Goal: Task Accomplishment & Management: Complete application form

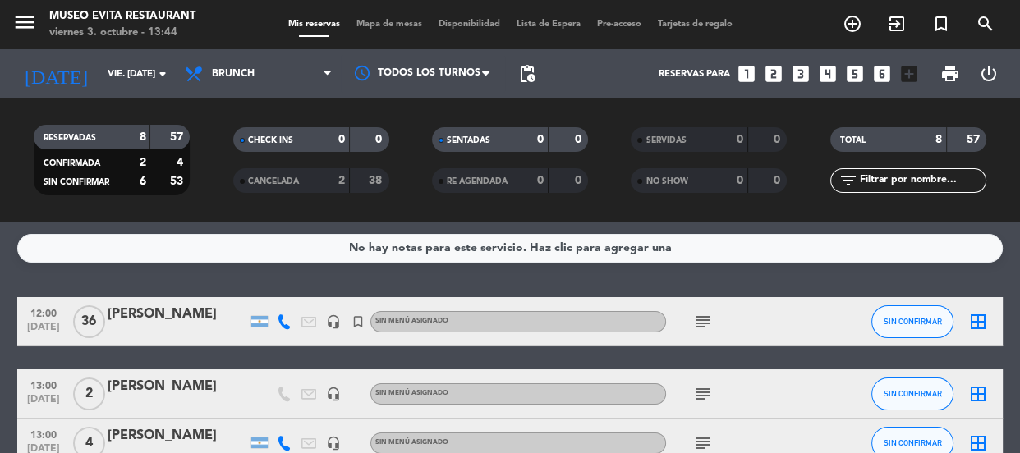
click at [402, 117] on div "CHECK INS 0 0 CANCELADA 2 38" at bounding box center [310, 160] width 199 height 90
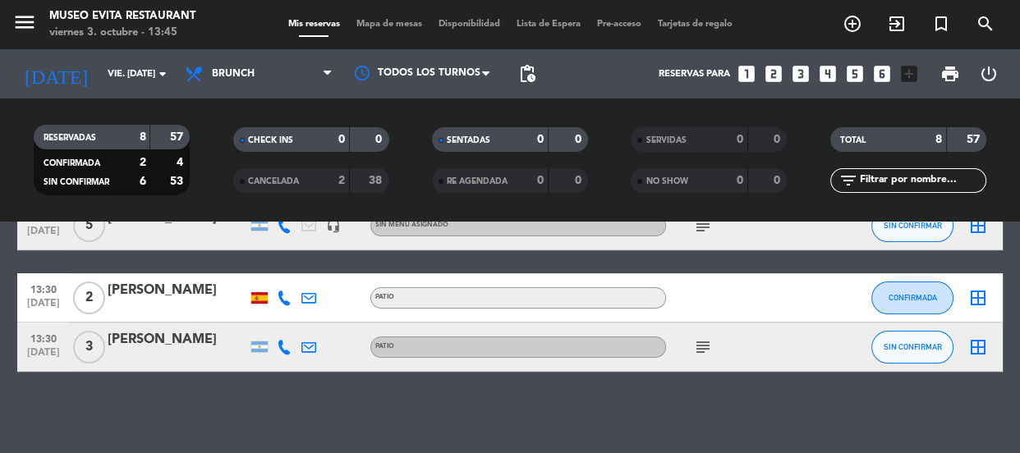
scroll to position [389, 0]
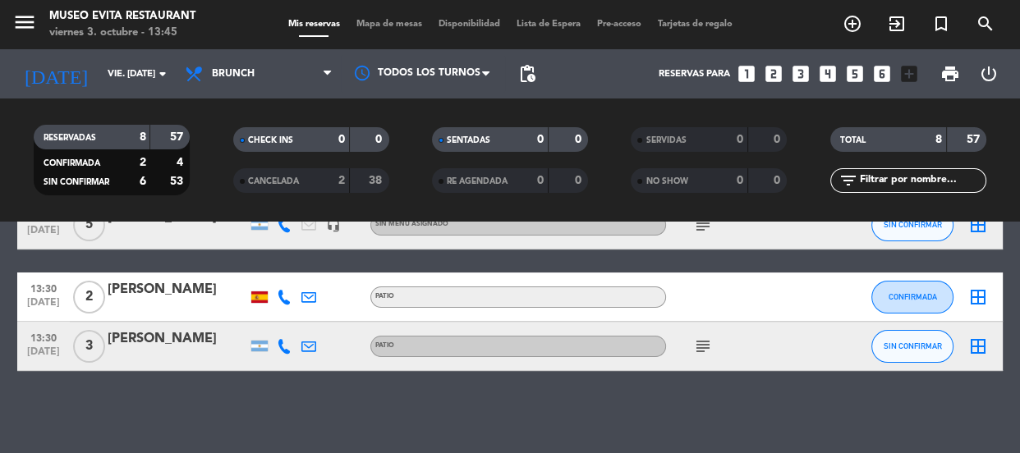
click at [180, 351] on div at bounding box center [178, 357] width 140 height 13
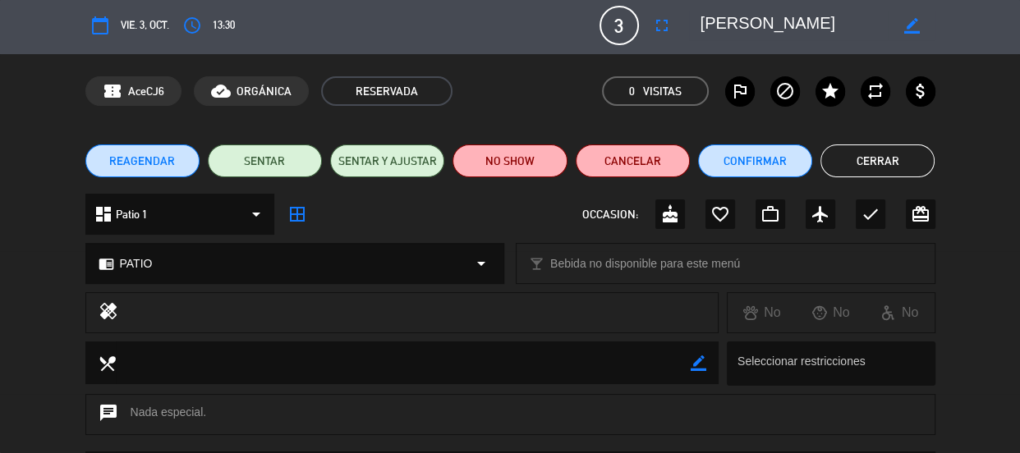
scroll to position [0, 0]
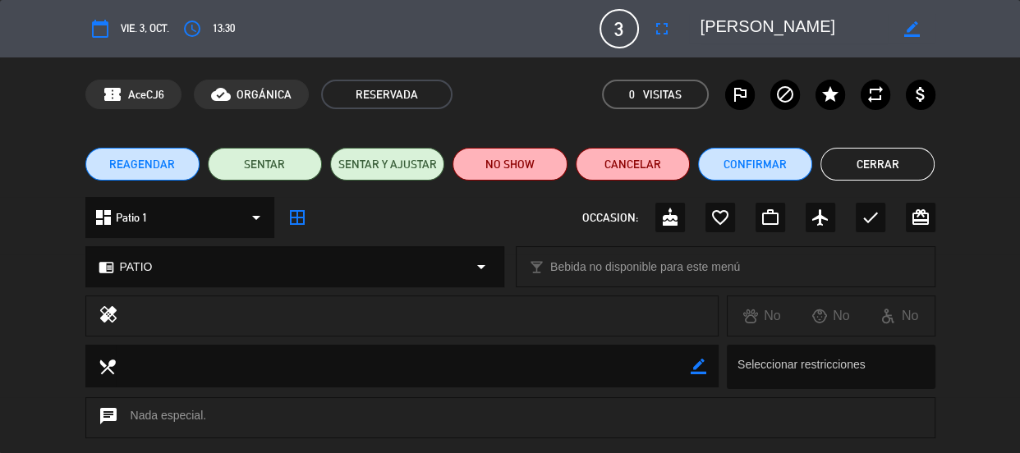
click at [850, 166] on button "Cerrar" at bounding box center [877, 164] width 114 height 33
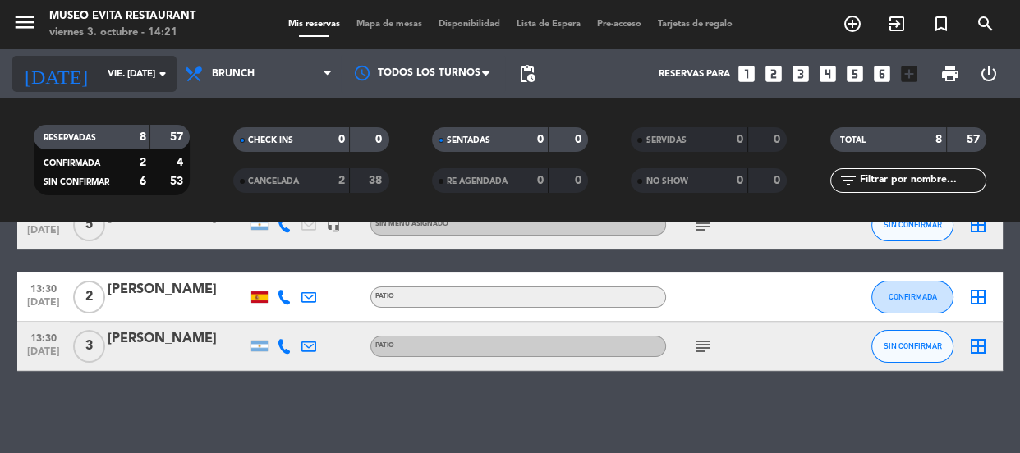
click at [151, 67] on input "vie. [DATE]" at bounding box center [162, 74] width 126 height 27
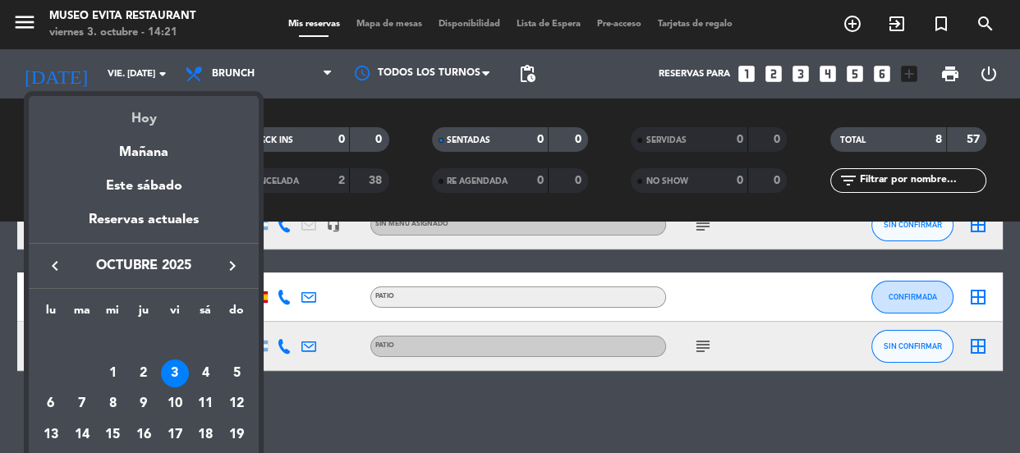
click at [151, 104] on div "Hoy" at bounding box center [144, 113] width 230 height 34
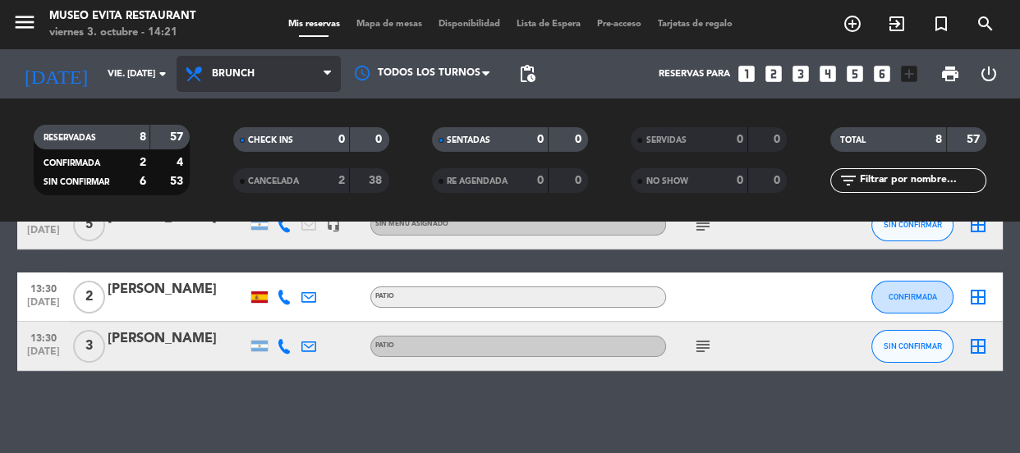
click at [248, 71] on span "Brunch" at bounding box center [233, 73] width 43 height 11
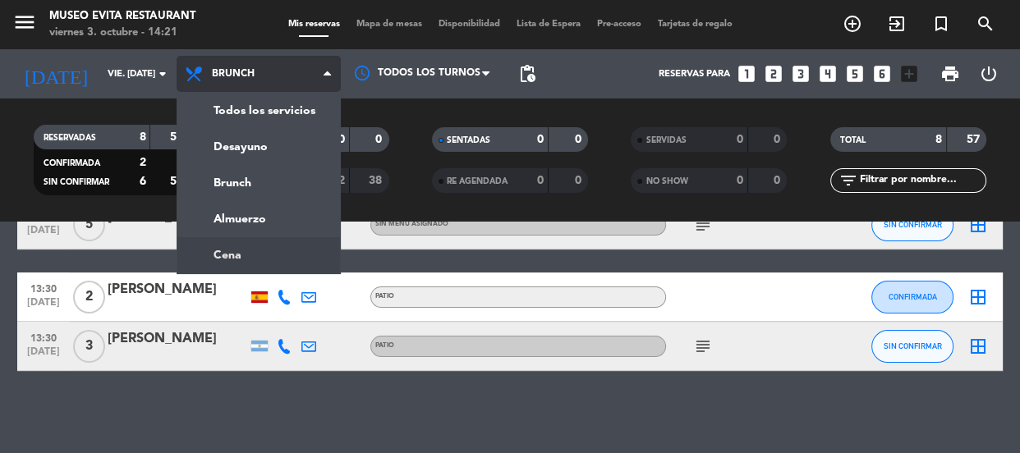
click at [263, 248] on ng-component "menu [GEOGRAPHIC_DATA] viernes 3. octubre - 14:21 Mis reservas Mapa de mesas Di…" at bounding box center [510, 226] width 1020 height 453
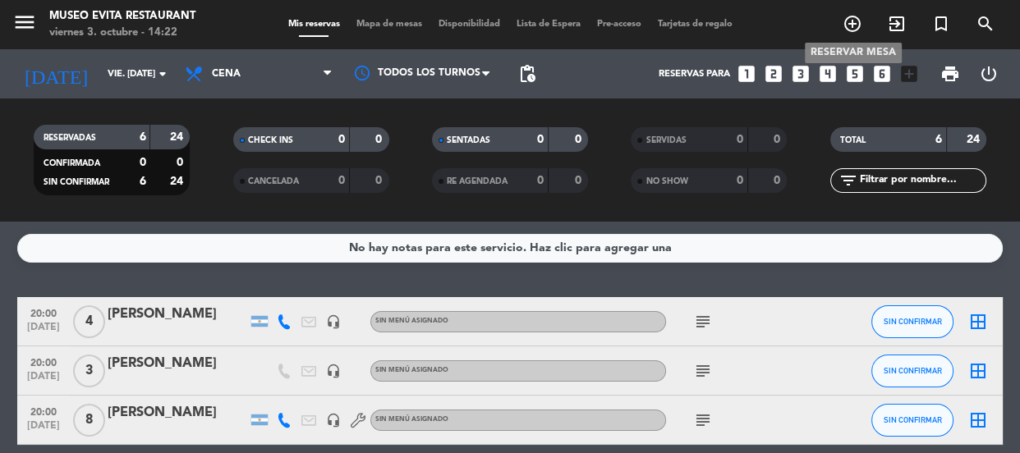
click at [846, 28] on icon "add_circle_outline" at bounding box center [852, 24] width 20 height 20
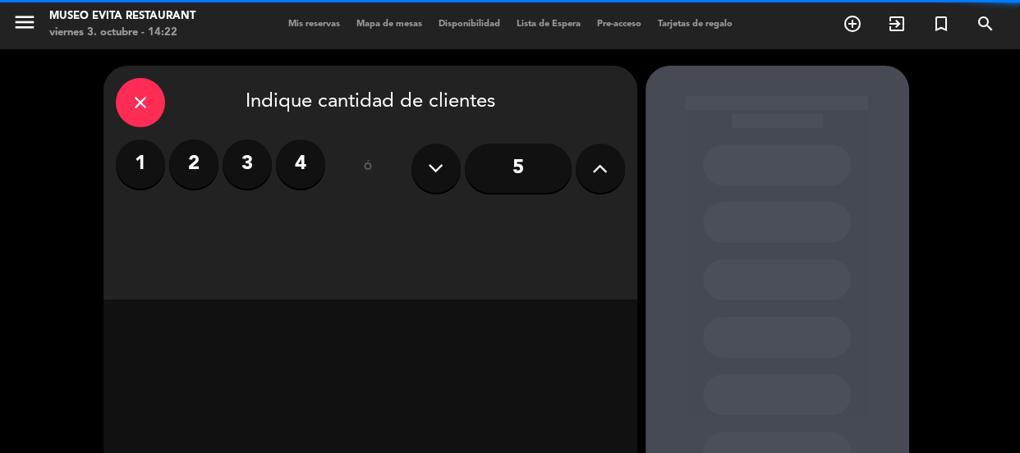
click at [295, 171] on label "4" at bounding box center [300, 164] width 49 height 49
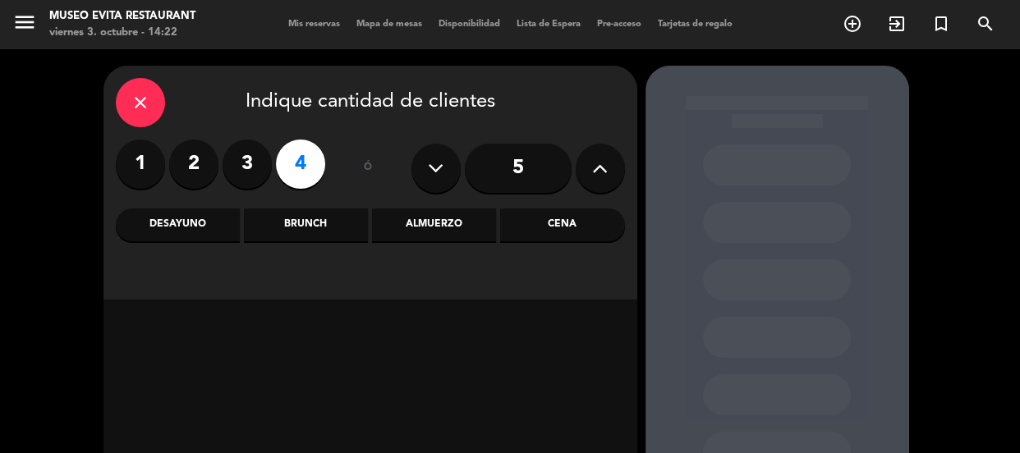
click at [515, 220] on div "Cena" at bounding box center [562, 225] width 124 height 33
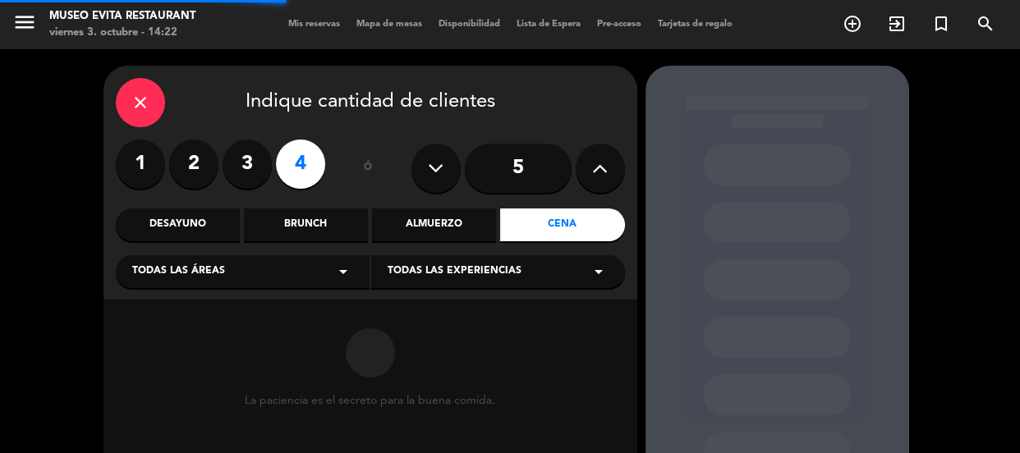
click at [336, 263] on icon "arrow_drop_down" at bounding box center [343, 272] width 20 height 20
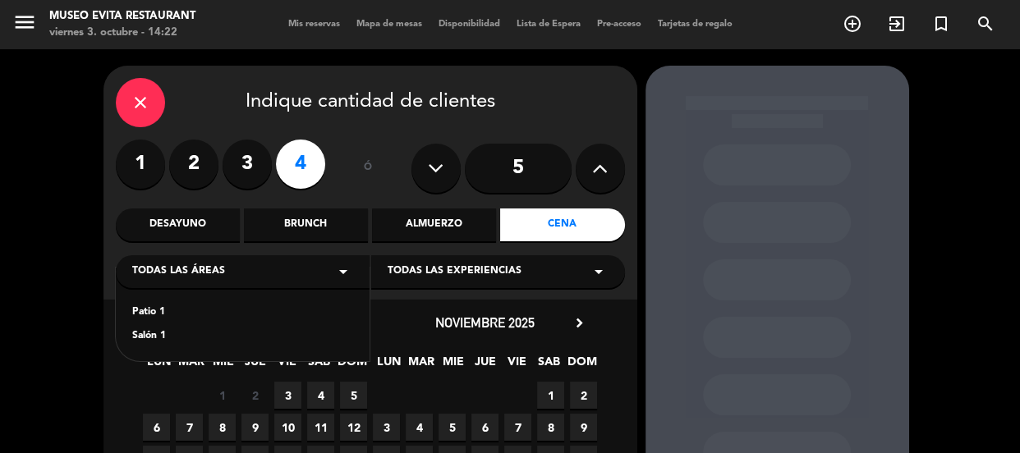
click at [148, 314] on div "Patio 1" at bounding box center [242, 313] width 221 height 16
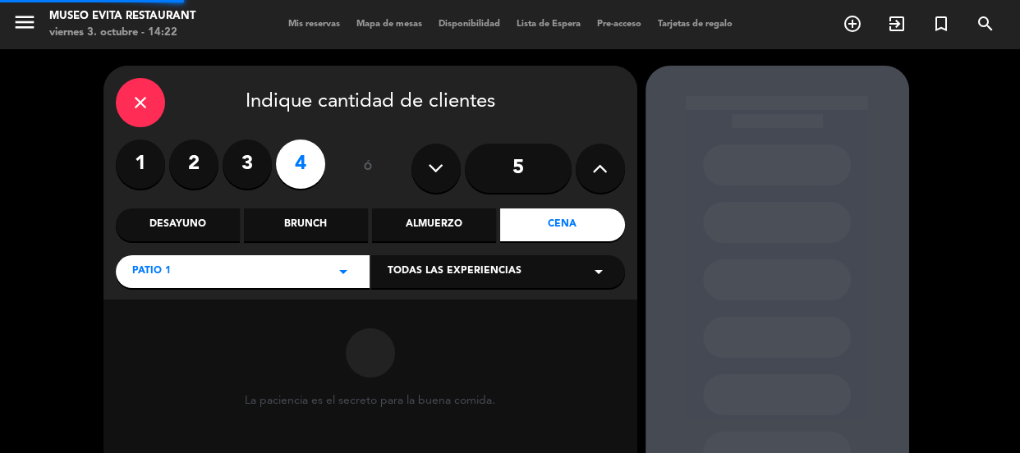
scroll to position [149, 0]
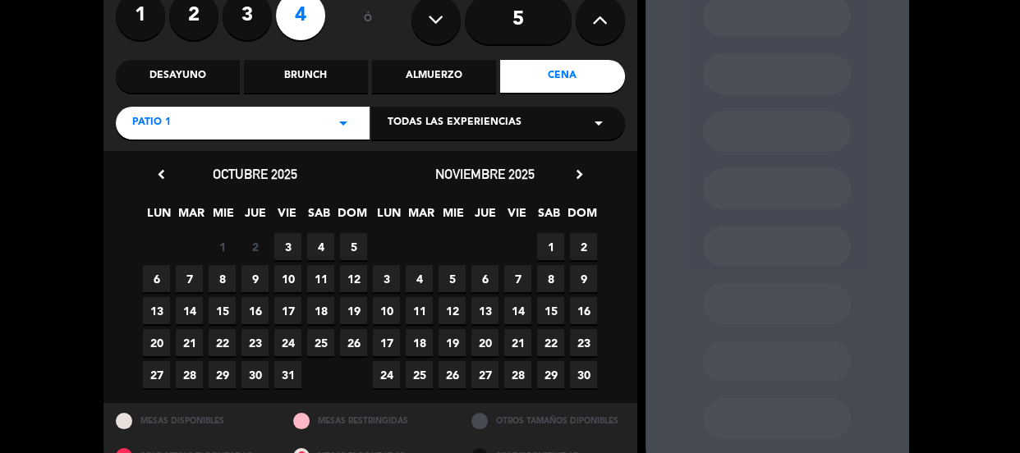
click at [284, 238] on span "3" at bounding box center [287, 246] width 27 height 27
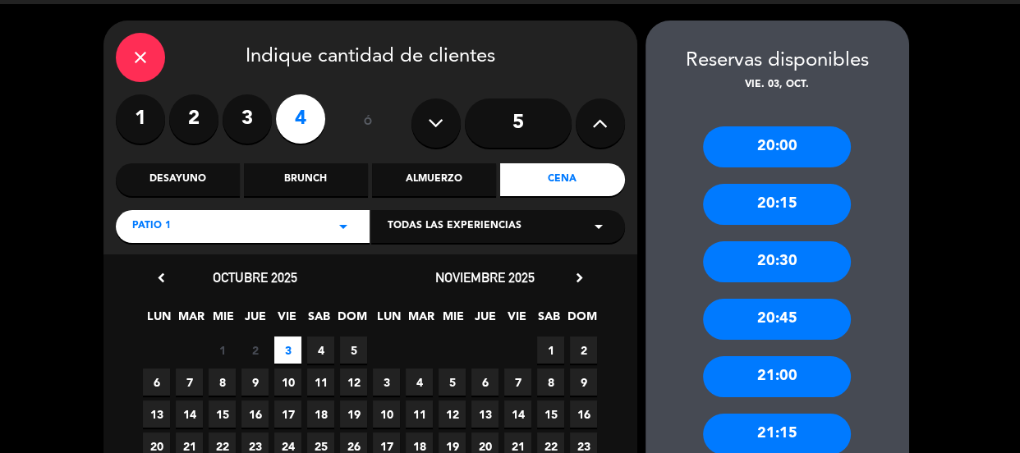
scroll to position [0, 0]
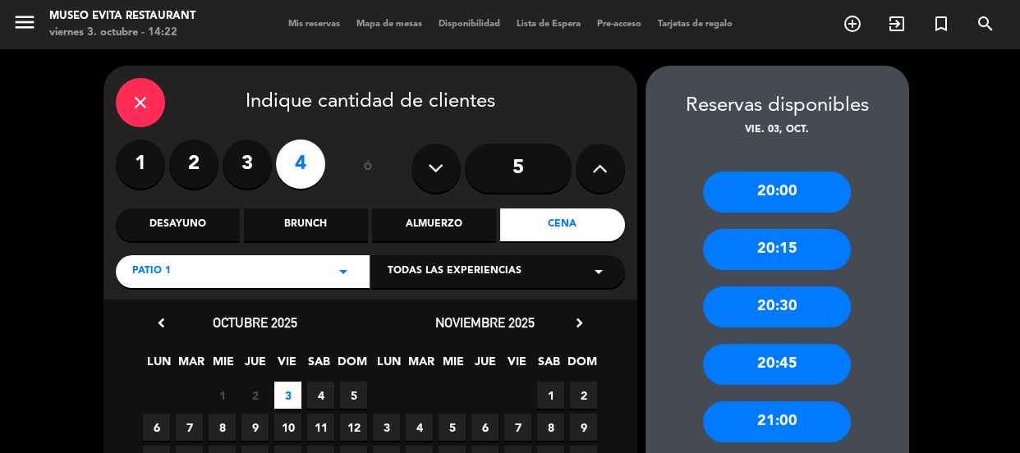
click at [792, 187] on div "20:00" at bounding box center [777, 192] width 148 height 41
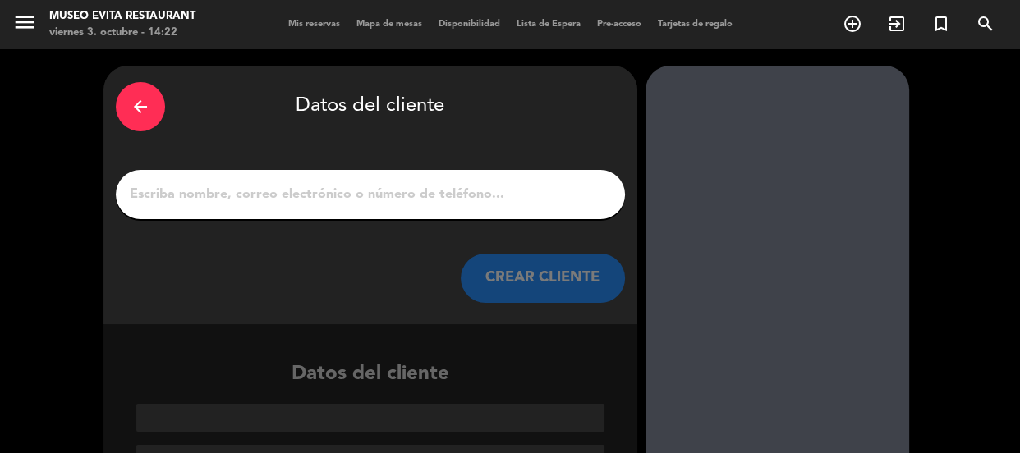
click at [518, 187] on input "1" at bounding box center [370, 194] width 484 height 23
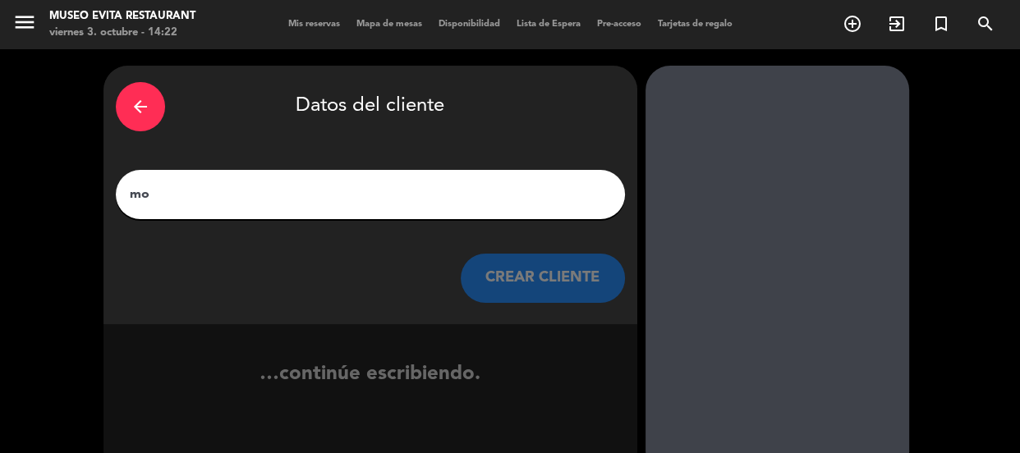
type input "m"
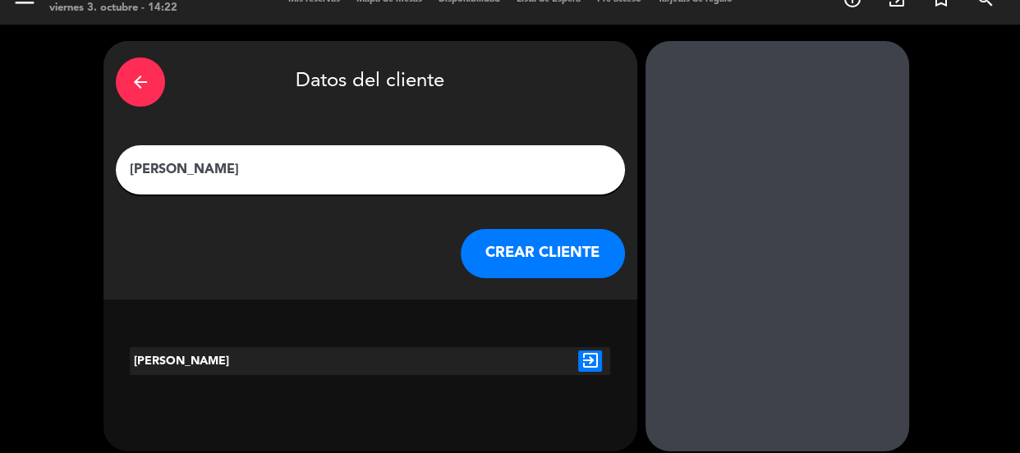
scroll to position [39, 0]
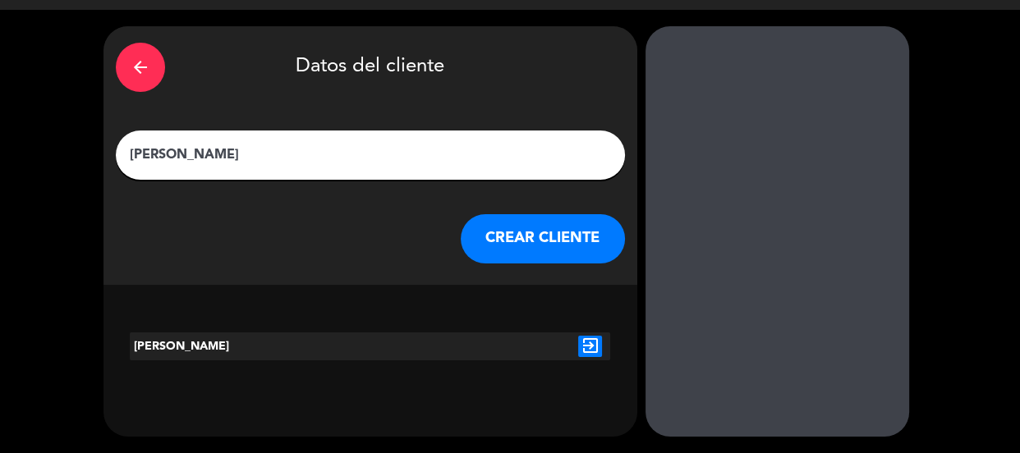
type input "[PERSON_NAME]"
click at [507, 240] on button "CREAR CLIENTE" at bounding box center [543, 238] width 164 height 49
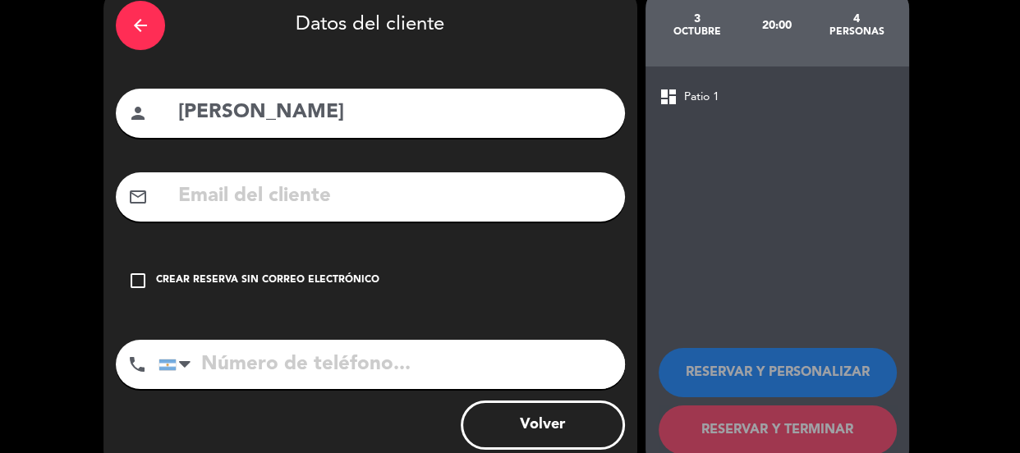
scroll to position [119, 0]
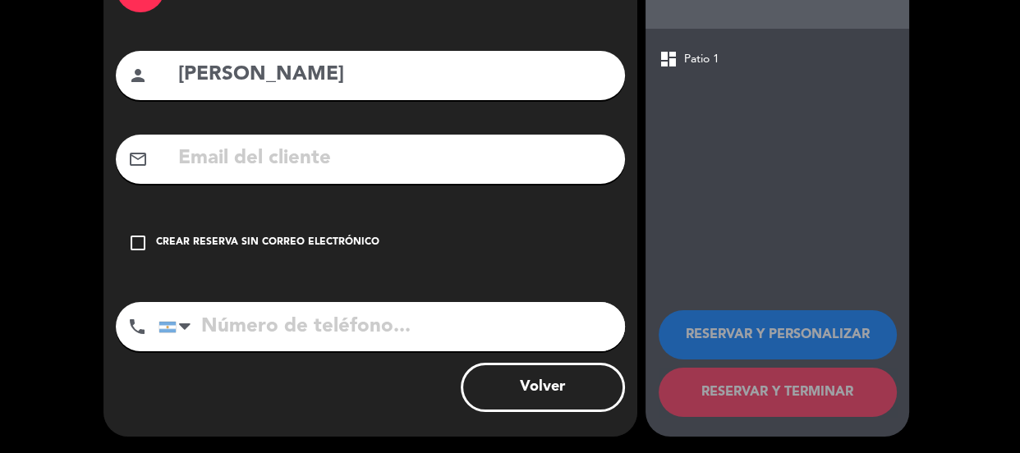
click at [495, 255] on div "check_box_outline_blank Crear reserva sin correo electrónico" at bounding box center [370, 242] width 509 height 49
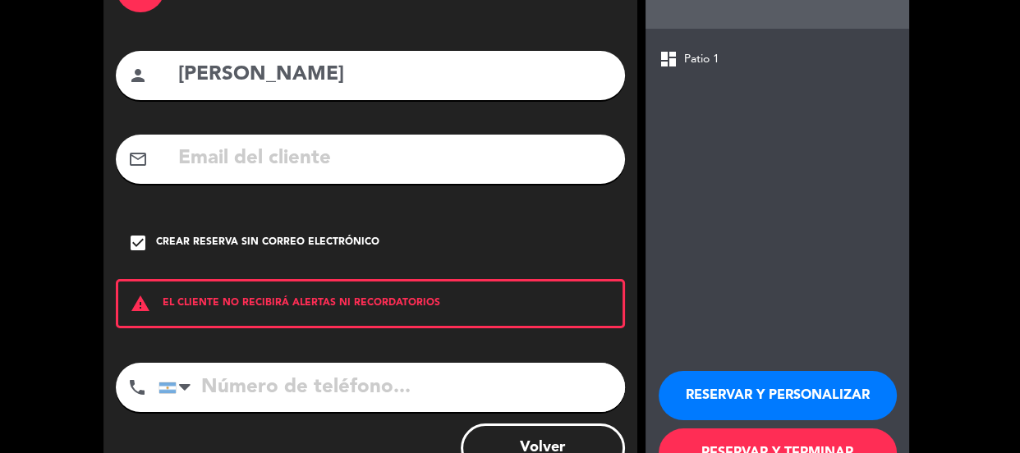
click at [443, 374] on input "tel" at bounding box center [391, 387] width 466 height 49
paste input "[PHONE_NUMBER]"
type input "[PHONE_NUMBER]"
click at [692, 392] on button "RESERVAR Y PERSONALIZAR" at bounding box center [777, 395] width 238 height 49
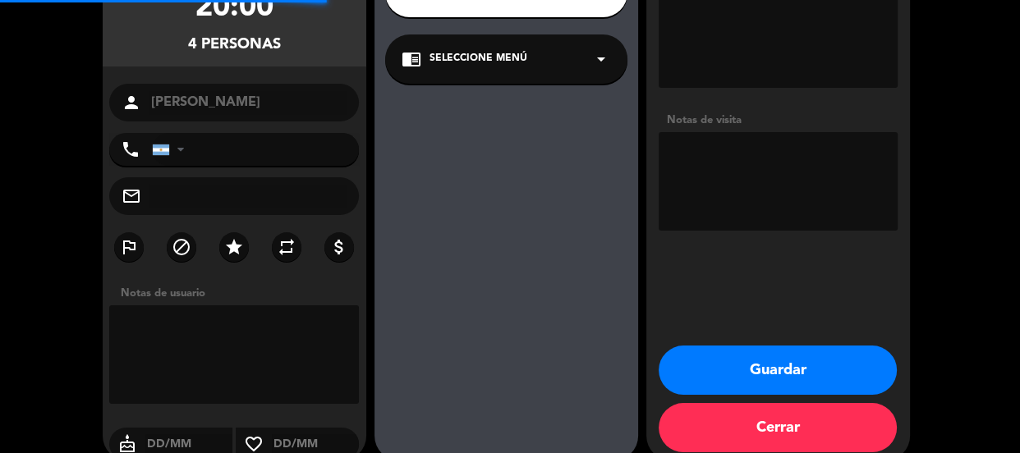
type input "[PHONE_NUMBER]"
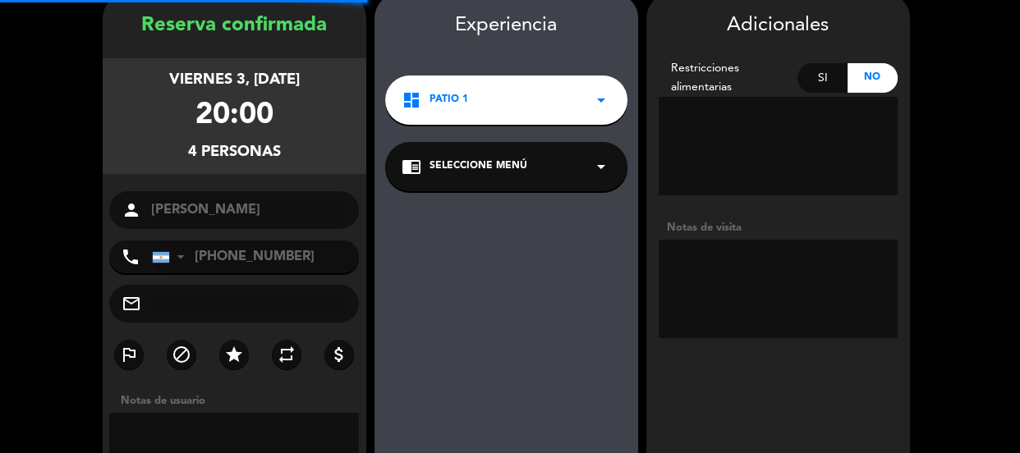
scroll to position [66, 0]
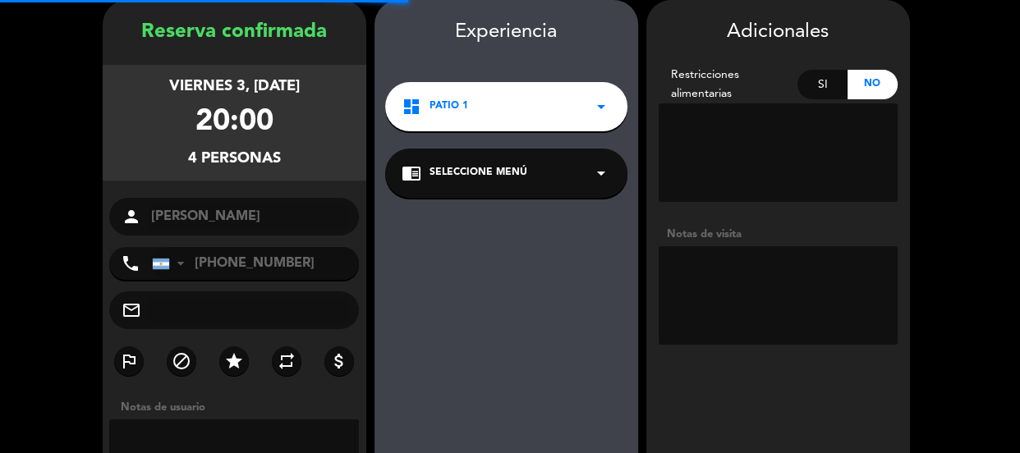
click at [724, 287] on textarea at bounding box center [777, 295] width 239 height 99
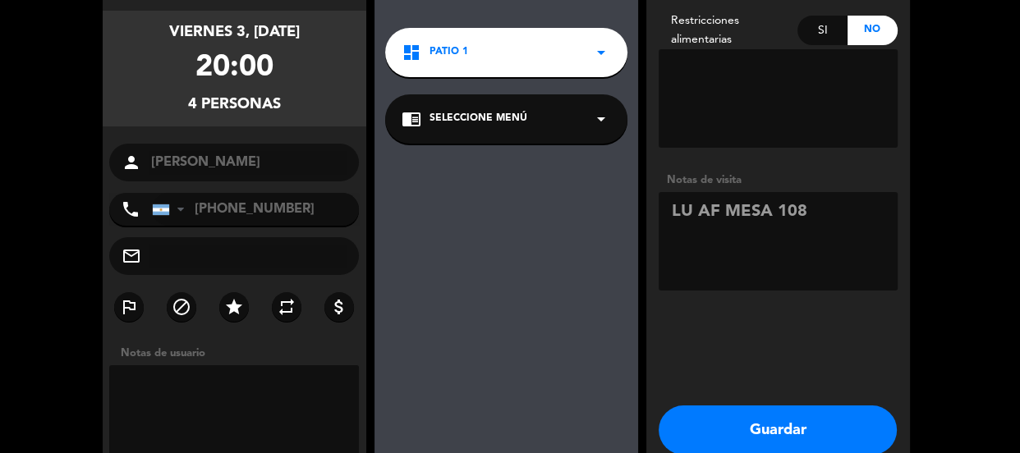
scroll to position [204, 0]
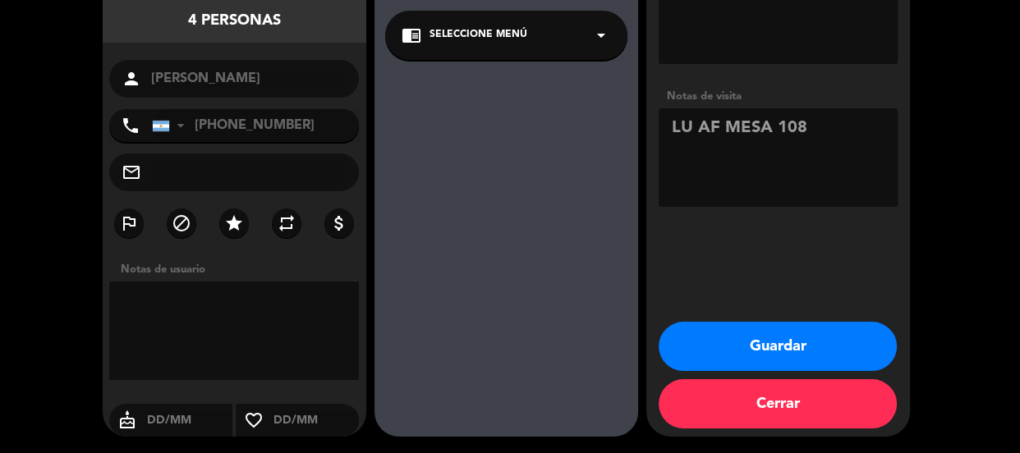
type textarea "LU AF MESA 108"
click at [759, 336] on button "Guardar" at bounding box center [777, 346] width 238 height 49
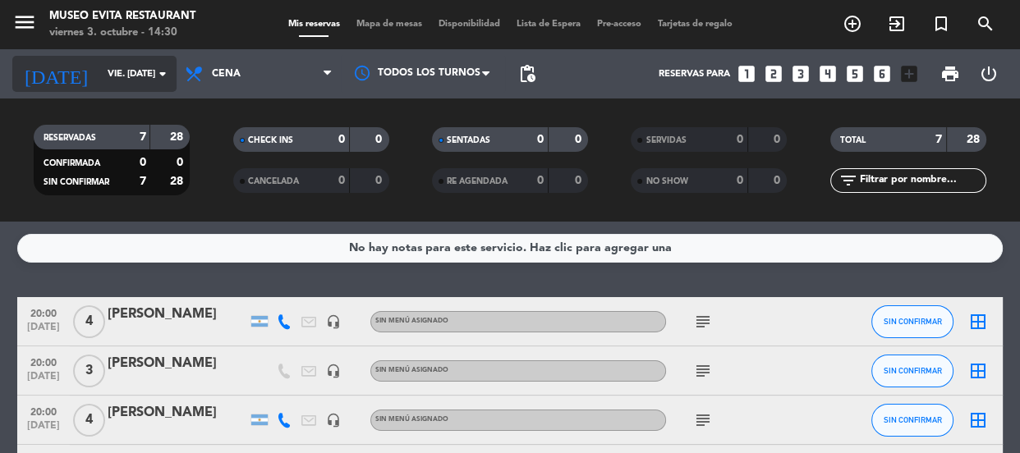
click at [161, 69] on icon "arrow_drop_down" at bounding box center [163, 74] width 20 height 20
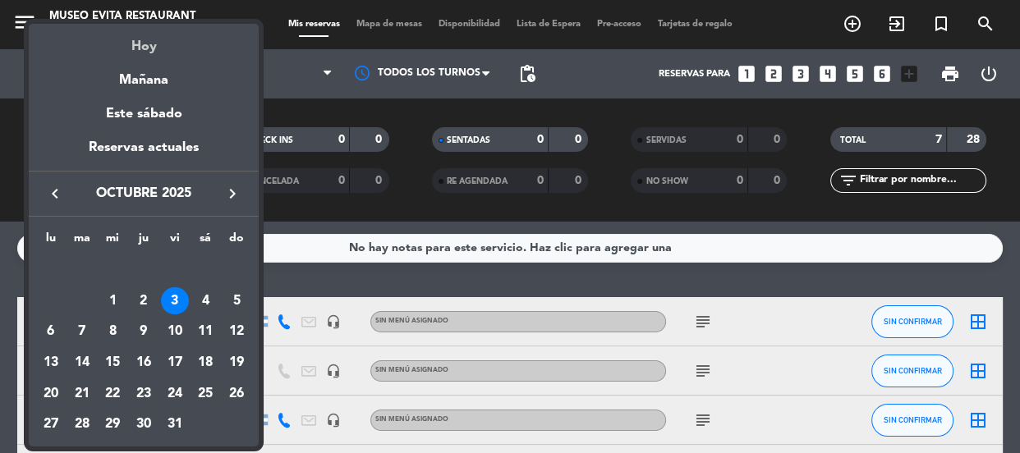
click at [143, 48] on div "Hoy" at bounding box center [144, 41] width 230 height 34
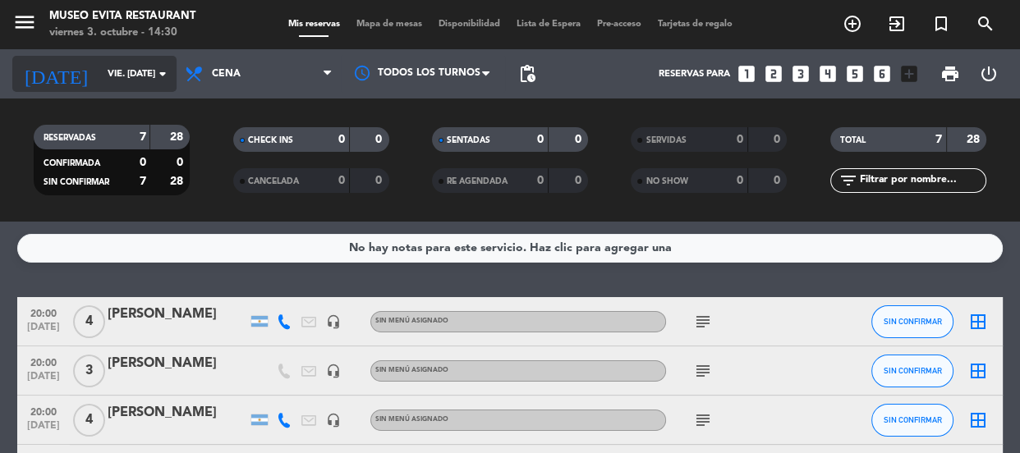
click at [159, 75] on icon "arrow_drop_down" at bounding box center [163, 74] width 20 height 20
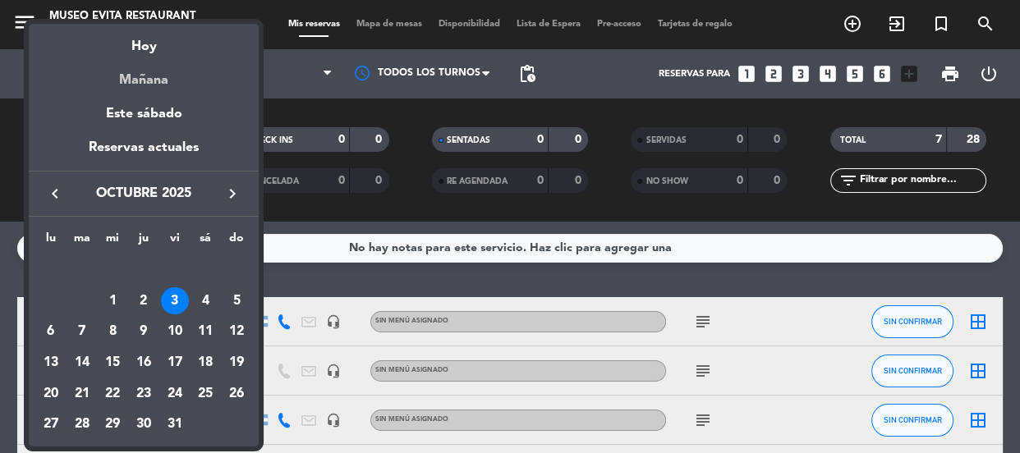
click at [154, 80] on div "Mañana" at bounding box center [144, 74] width 230 height 34
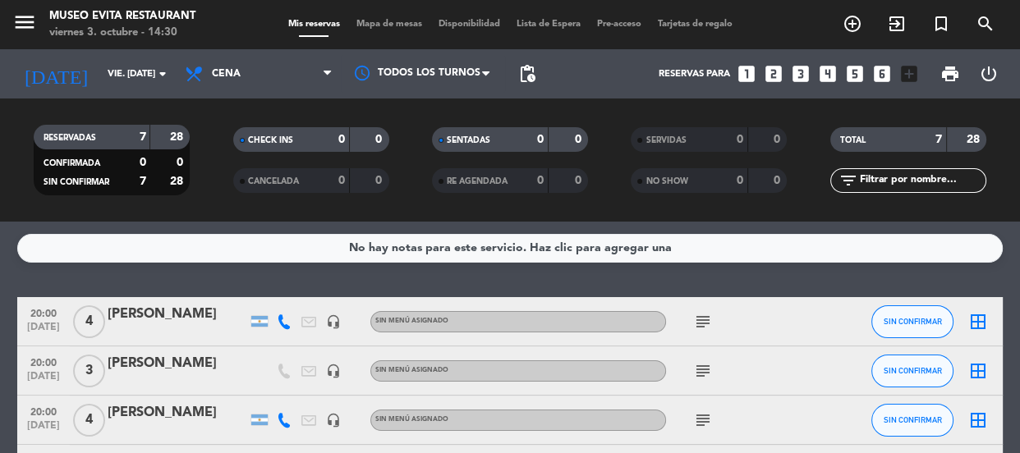
type input "sáb. [DATE]"
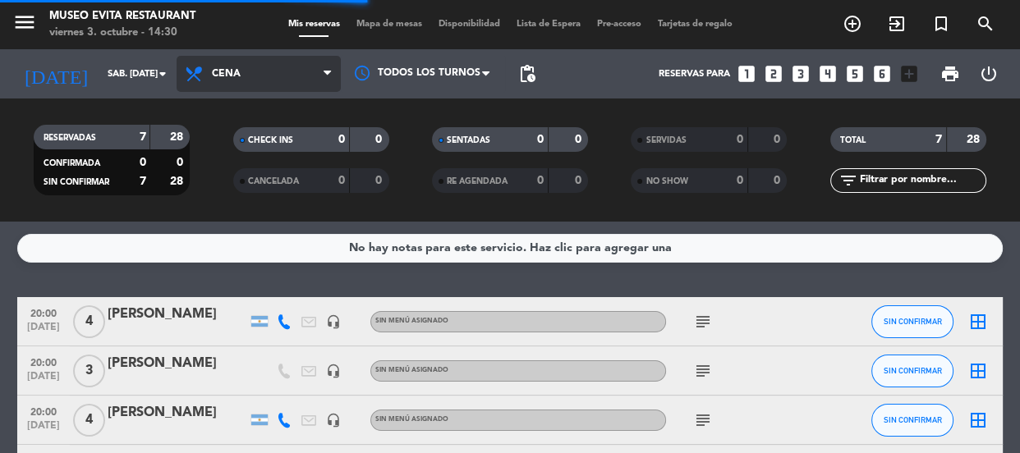
click at [218, 74] on span "Cena" at bounding box center [226, 73] width 29 height 11
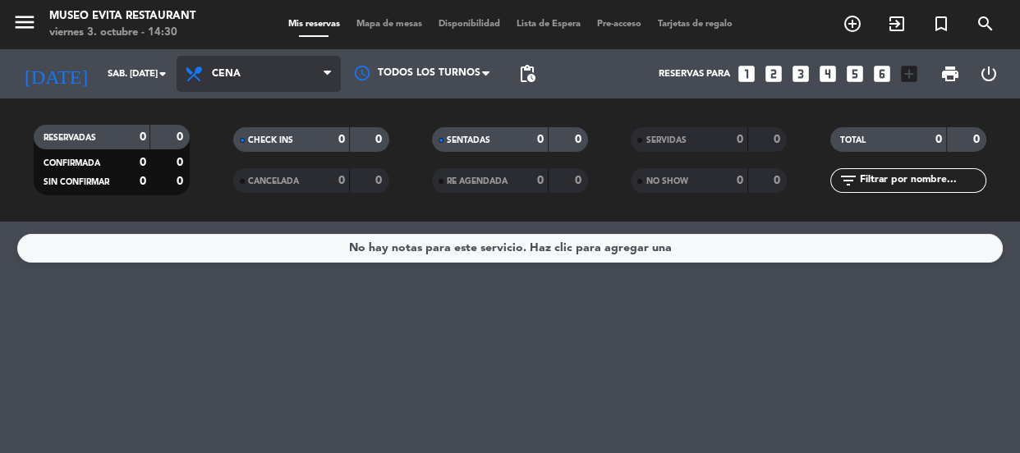
click at [228, 75] on span "Cena" at bounding box center [226, 73] width 29 height 11
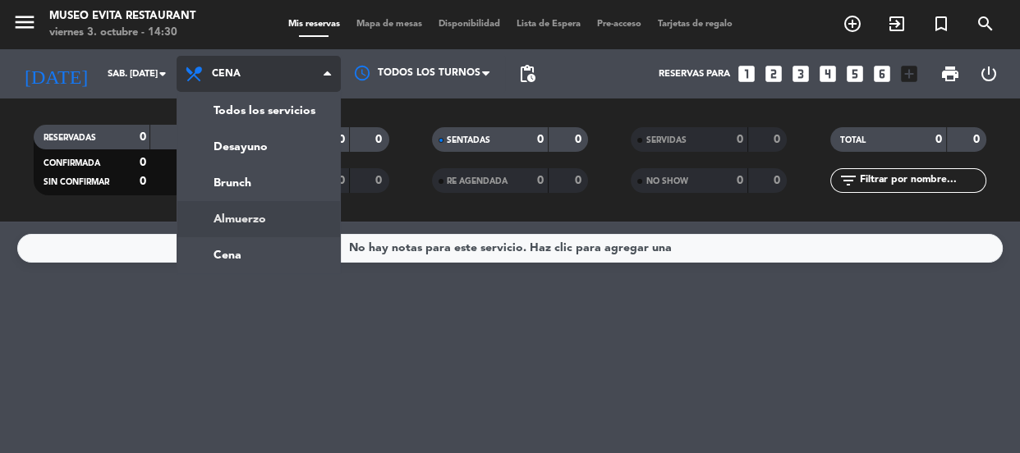
click at [249, 217] on div "menu [GEOGRAPHIC_DATA] viernes 3. octubre - 14:30 Mis reservas Mapa de mesas Di…" at bounding box center [510, 111] width 1020 height 222
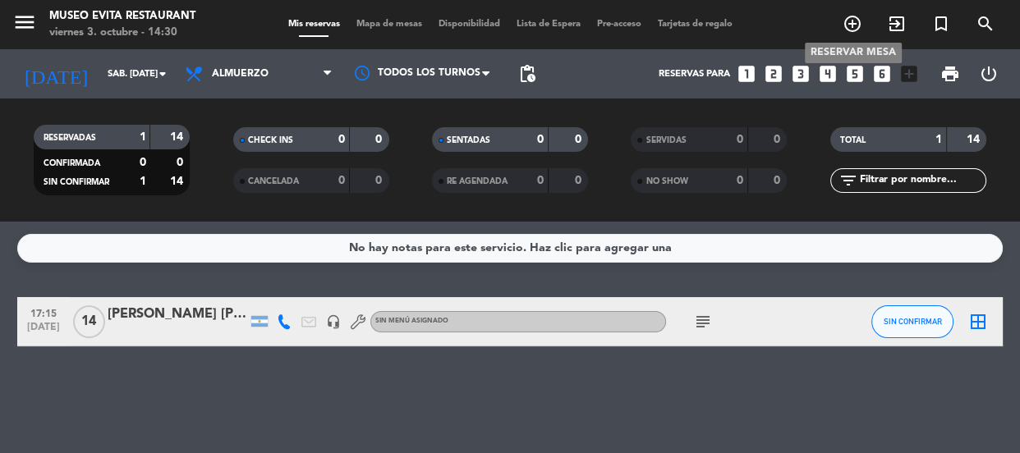
click at [855, 24] on icon "add_circle_outline" at bounding box center [852, 24] width 20 height 20
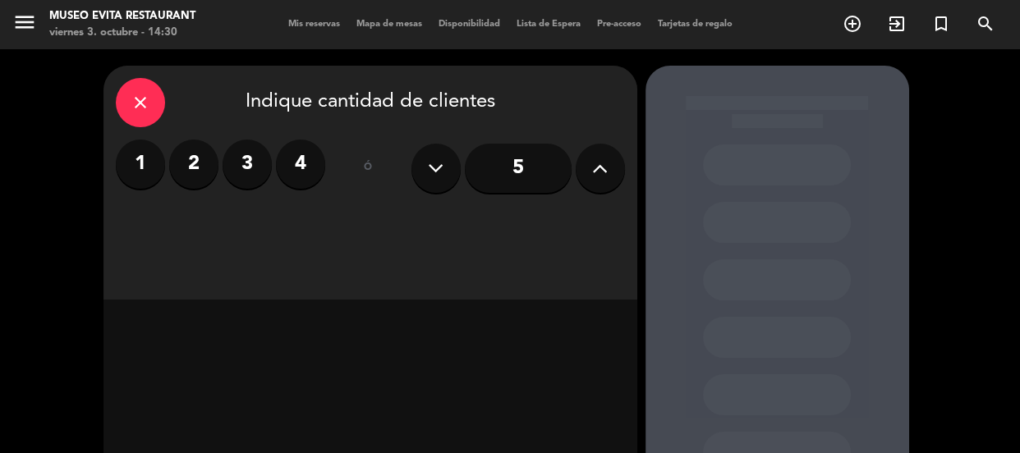
click at [493, 161] on input "5" at bounding box center [518, 168] width 107 height 49
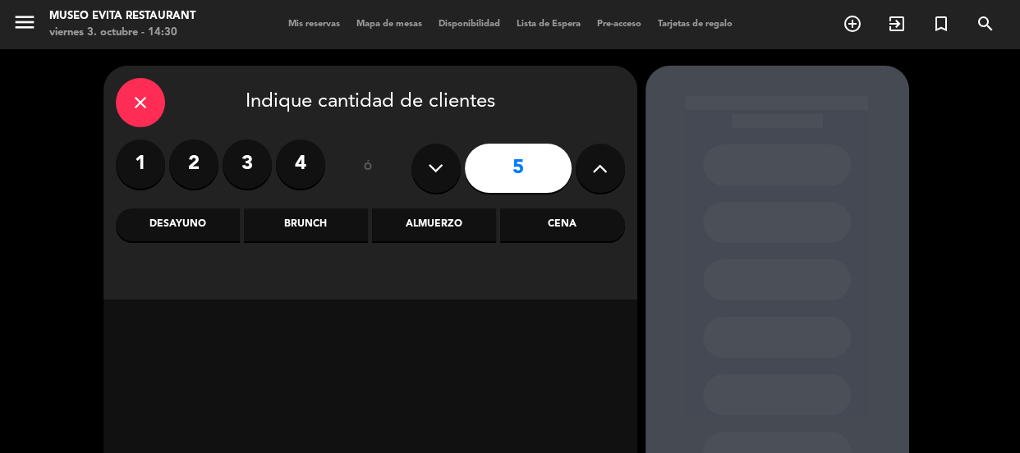
click at [383, 230] on div "Almuerzo" at bounding box center [434, 225] width 124 height 33
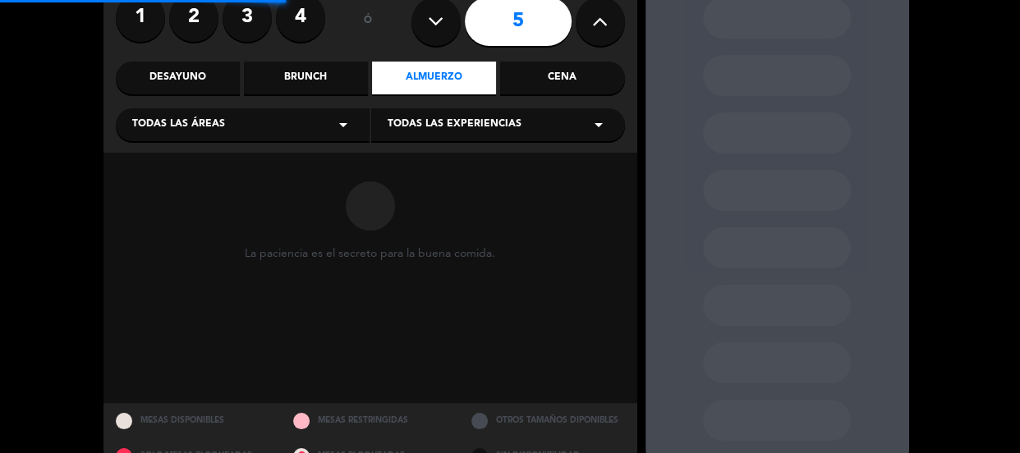
scroll to position [149, 0]
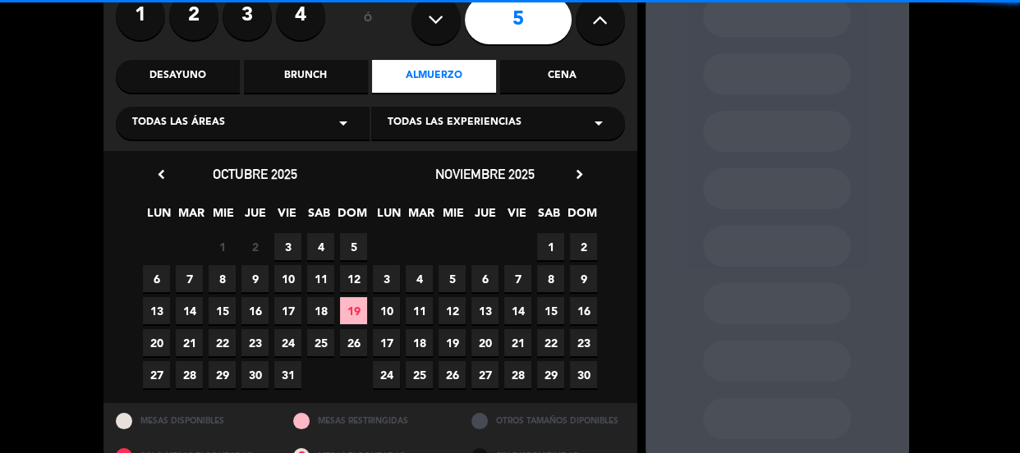
click at [336, 112] on div "Todas las áreas arrow_drop_down" at bounding box center [243, 123] width 254 height 33
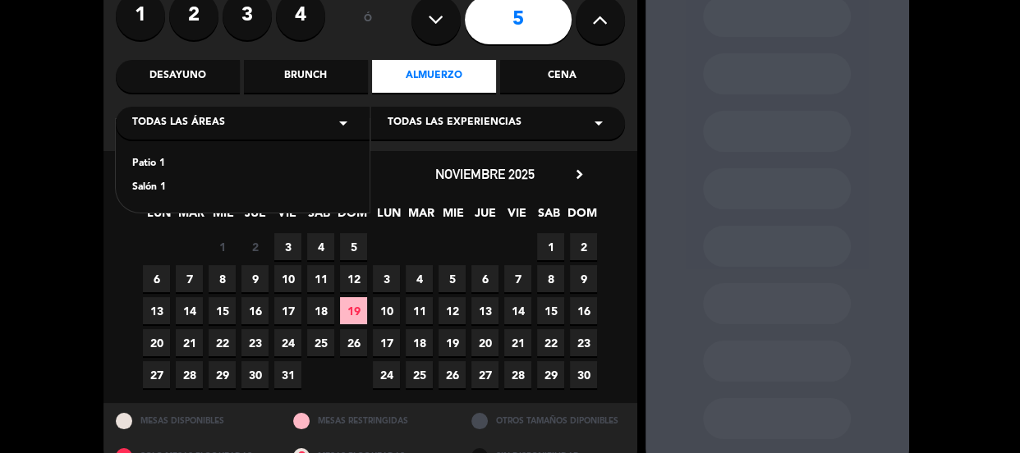
click at [154, 164] on div "Patio 1" at bounding box center [242, 164] width 221 height 16
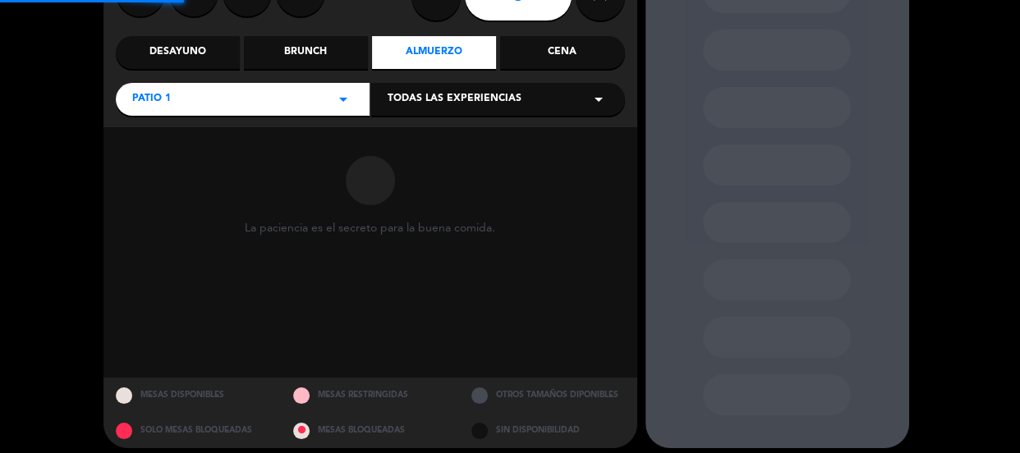
scroll to position [184, 0]
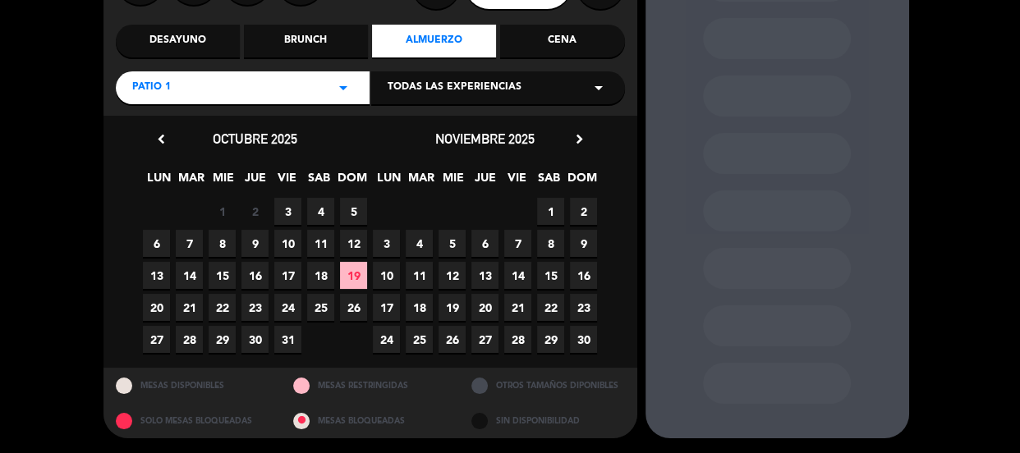
click at [320, 209] on span "4" at bounding box center [320, 211] width 27 height 27
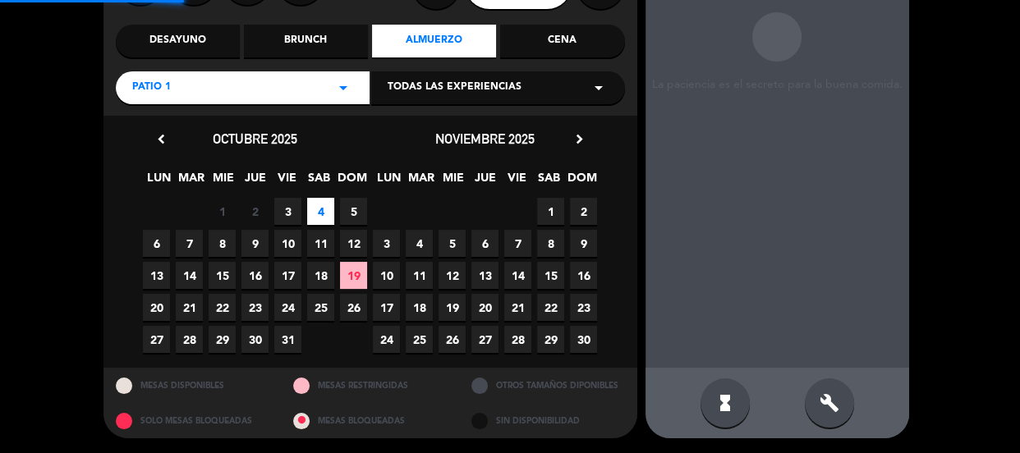
scroll to position [66, 0]
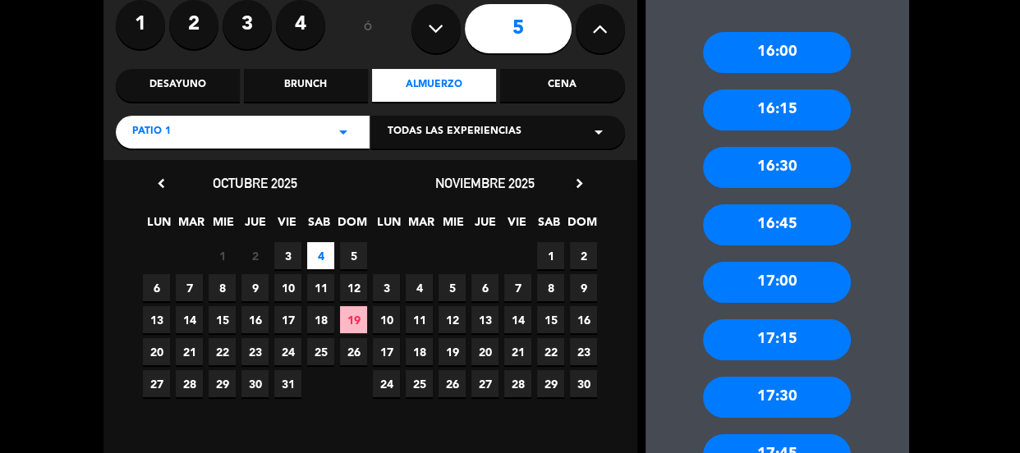
click at [786, 166] on div "16:30" at bounding box center [777, 167] width 148 height 41
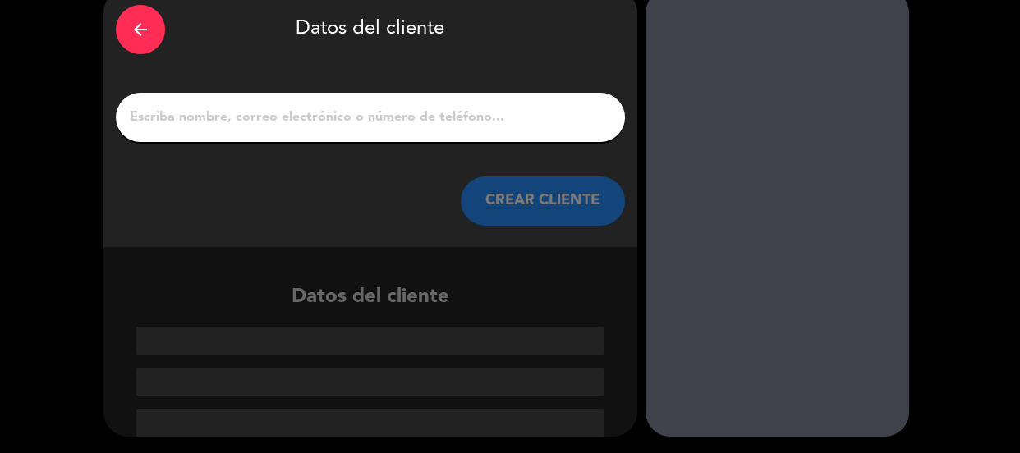
click at [448, 115] on input "1" at bounding box center [370, 117] width 484 height 23
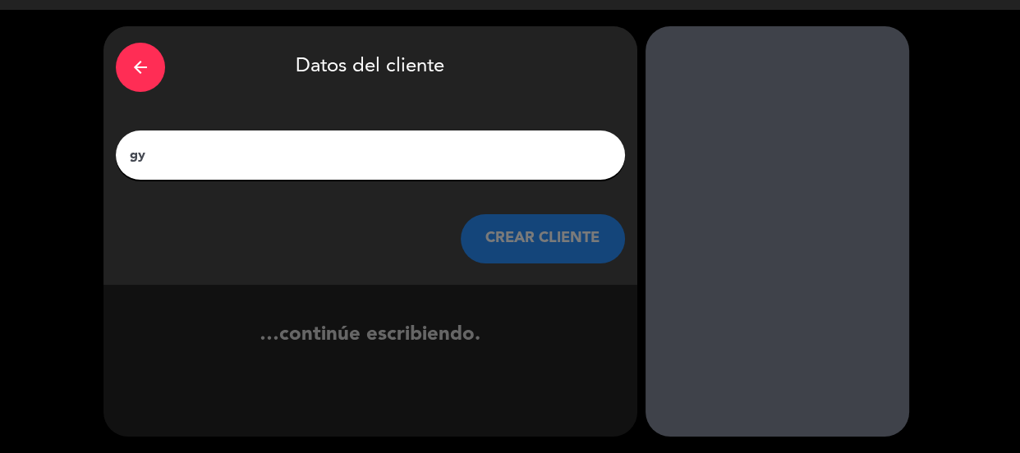
type input "g"
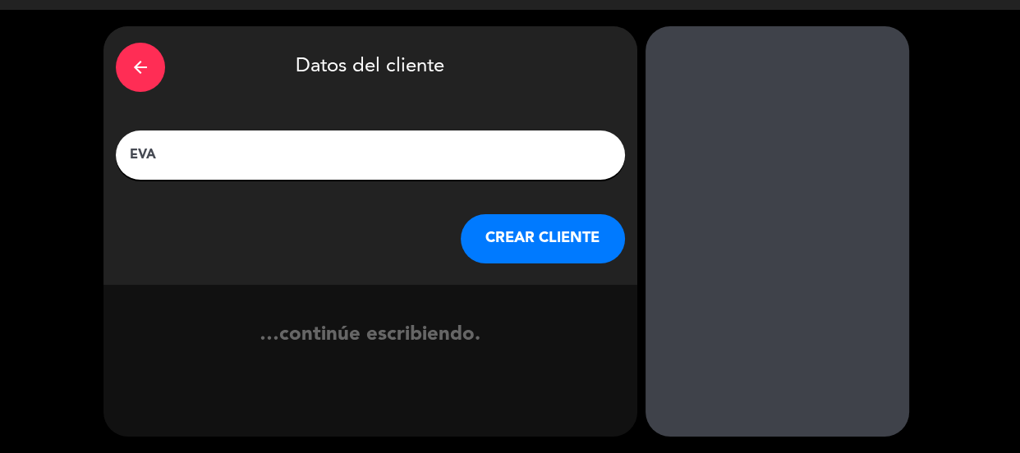
type input "EVA"
click at [555, 237] on button "CREAR CLIENTE" at bounding box center [543, 238] width 164 height 49
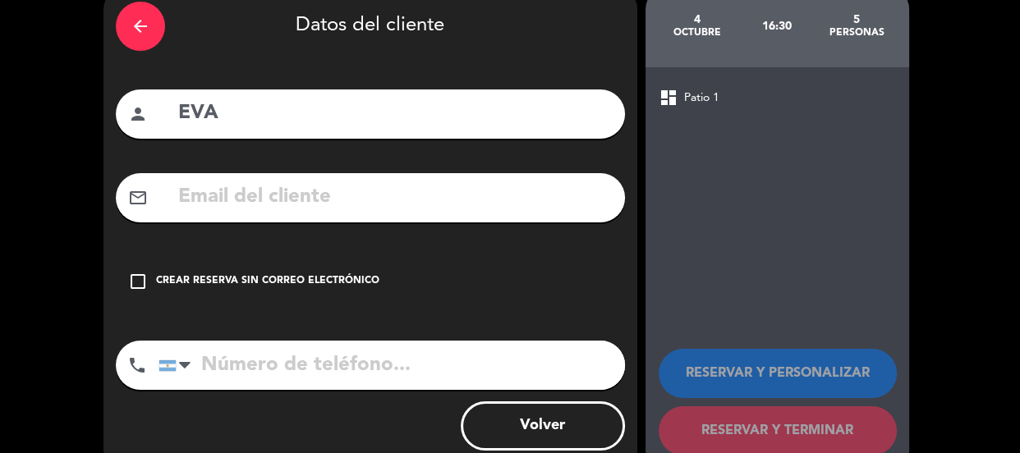
scroll to position [119, 0]
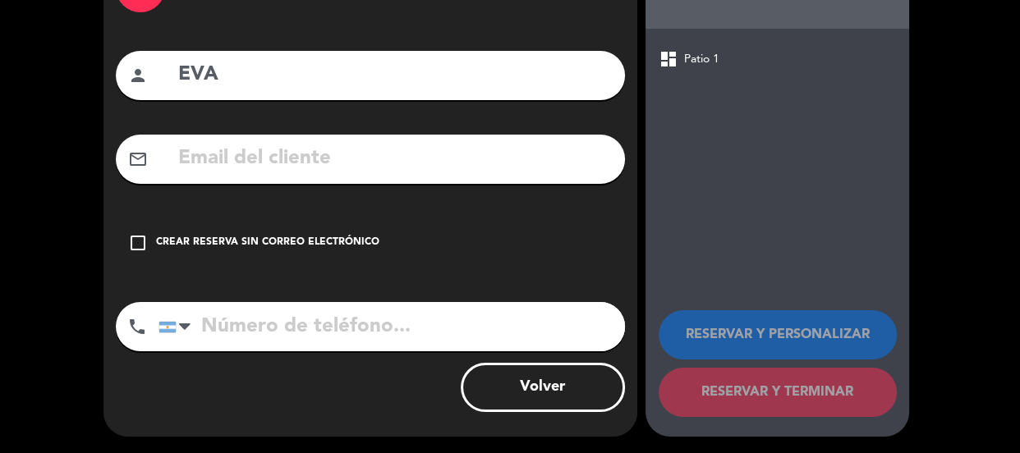
click at [555, 238] on div "check_box_outline_blank Crear reserva sin correo electrónico" at bounding box center [370, 242] width 509 height 49
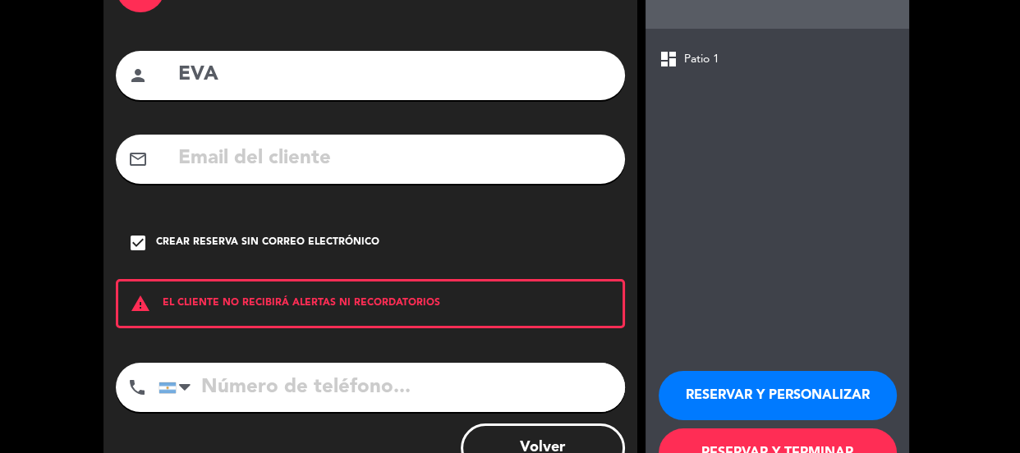
click at [753, 395] on button "RESERVAR Y PERSONALIZAR" at bounding box center [777, 395] width 238 height 49
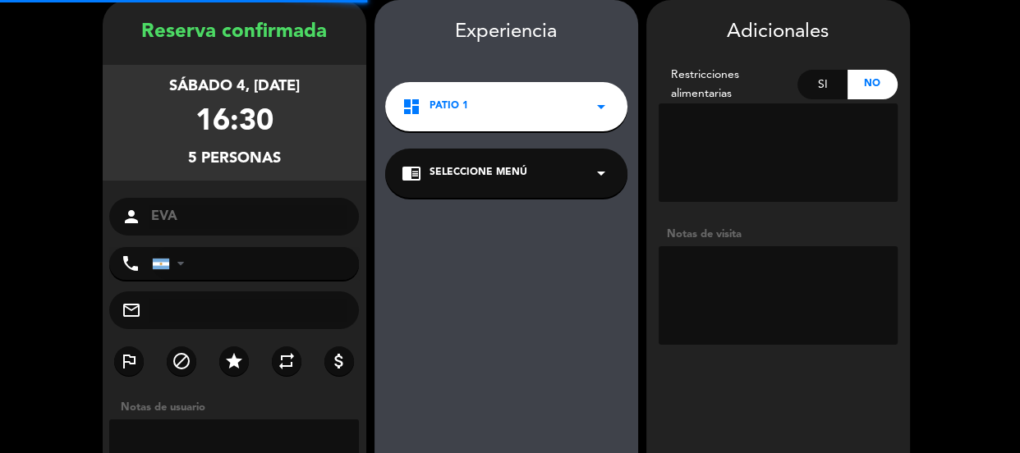
scroll to position [66, 0]
click at [740, 268] on textarea at bounding box center [777, 295] width 239 height 99
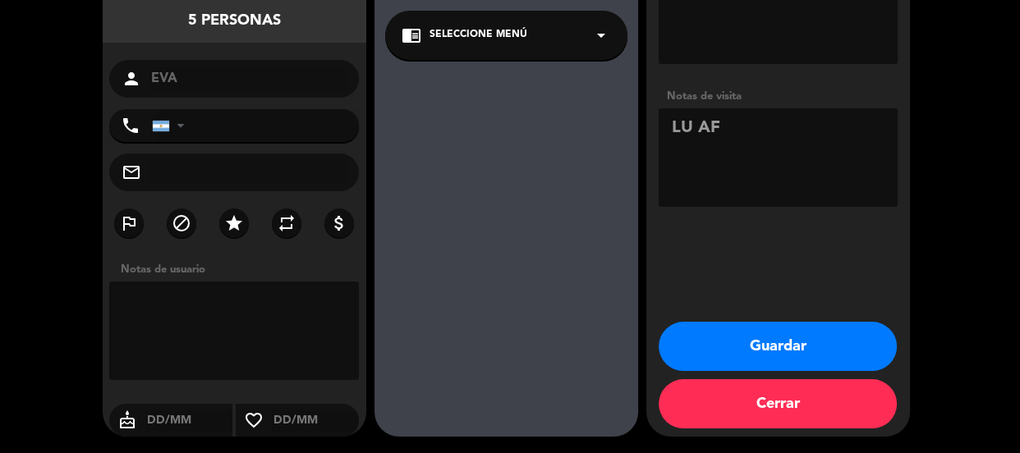
type textarea "LU AF"
click at [718, 346] on button "Guardar" at bounding box center [777, 346] width 238 height 49
